Goal: Task Accomplishment & Management: Manage account settings

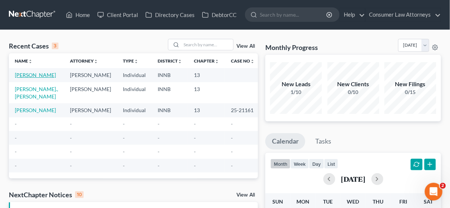
click at [24, 76] on link "[PERSON_NAME]" at bounding box center [35, 75] width 41 height 6
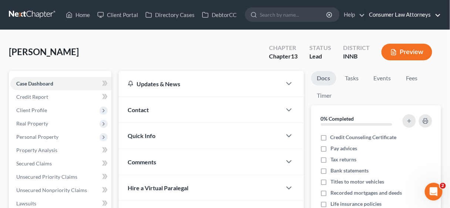
click at [399, 16] on link "Consumer Law Attorneys" at bounding box center [402, 14] width 75 height 13
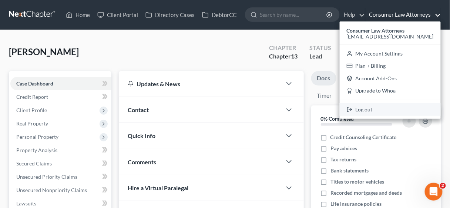
click at [390, 107] on link "Log out" at bounding box center [390, 109] width 101 height 13
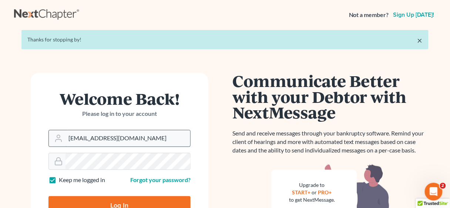
click at [151, 135] on input "[EMAIL_ADDRESS][DOMAIN_NAME]" at bounding box center [127, 138] width 125 height 16
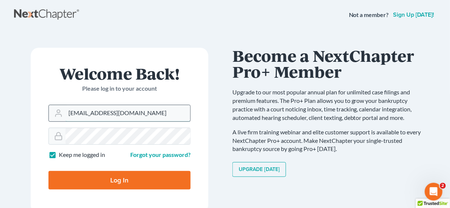
type input "[EMAIL_ADDRESS][DOMAIN_NAME]"
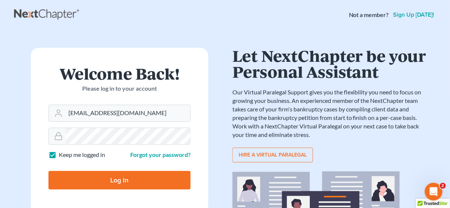
click at [124, 180] on input "Log In" at bounding box center [119, 180] width 142 height 18
type input "Thinking..."
